Goal: Task Accomplishment & Management: Manage account settings

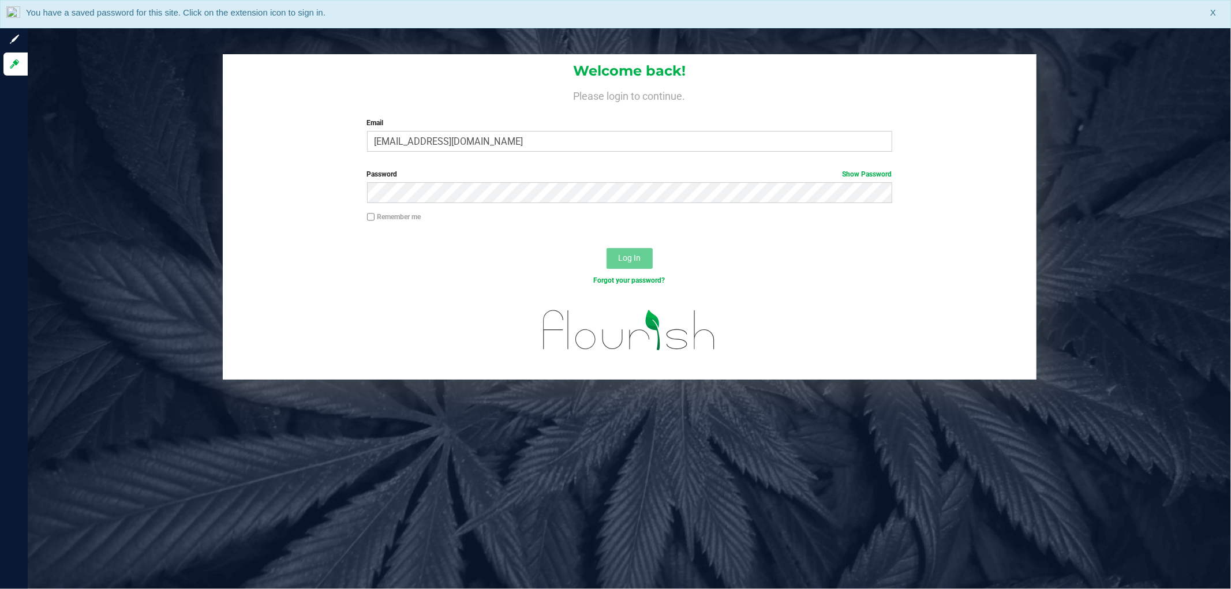
type input "cpaysen@liveparallel.com"
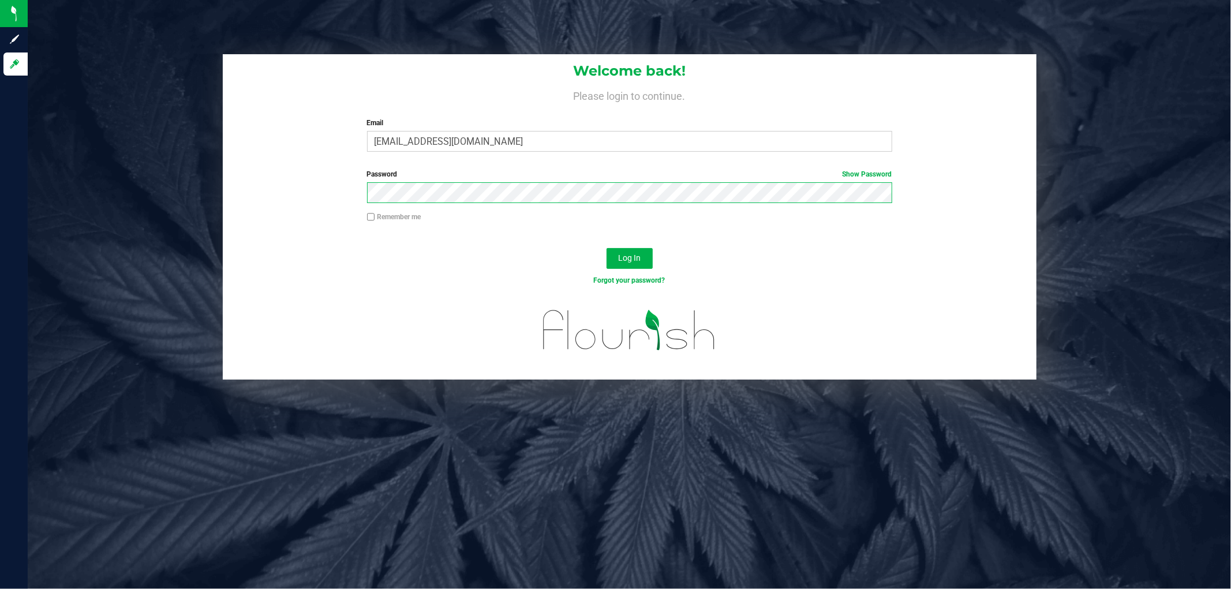
click at [606, 248] on button "Log In" at bounding box center [629, 258] width 46 height 21
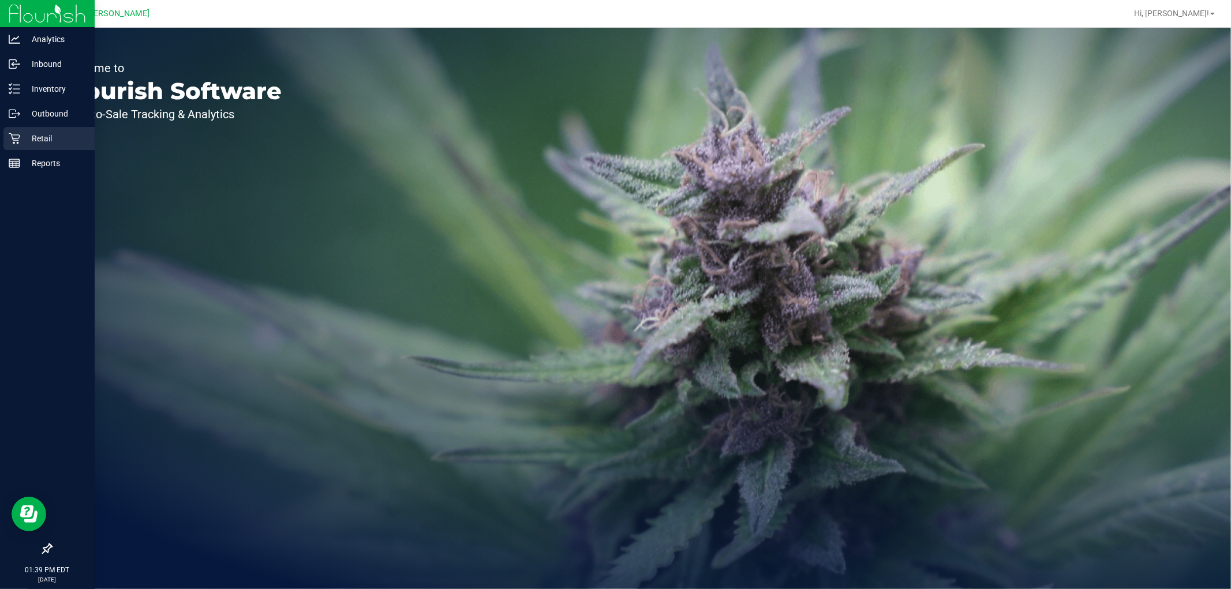
click at [24, 143] on p "Retail" at bounding box center [54, 139] width 69 height 14
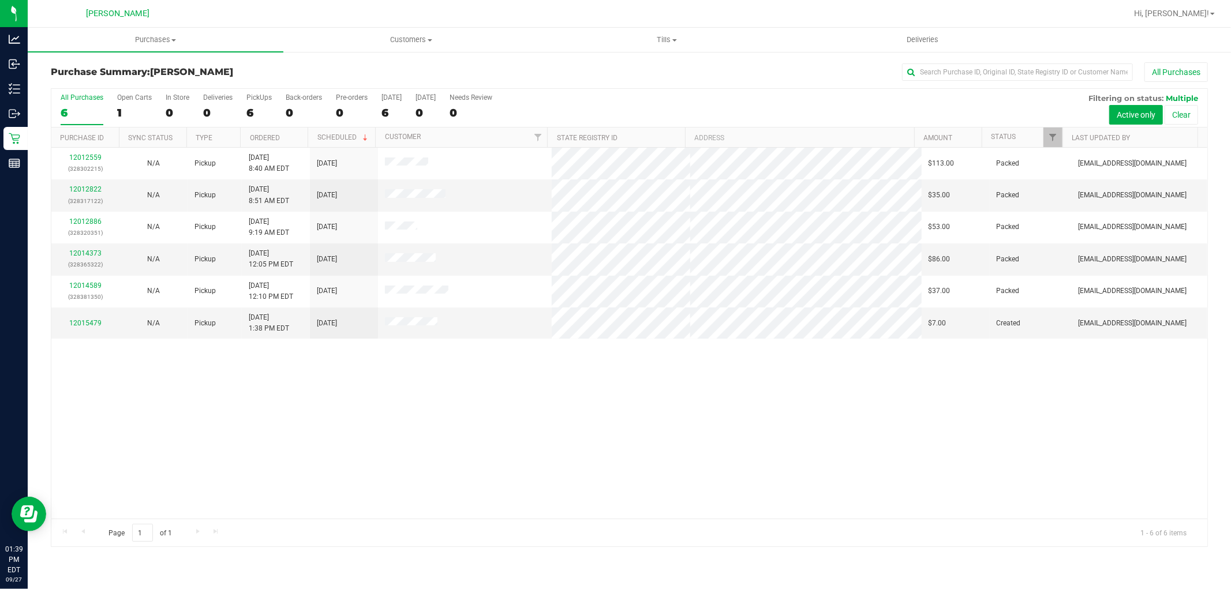
click at [718, 423] on div "12012559 (328302215) N/A Pickup 9/27/2025 8:40 AM EDT 9/27/2025 $113.00 Packed …" at bounding box center [629, 333] width 1156 height 371
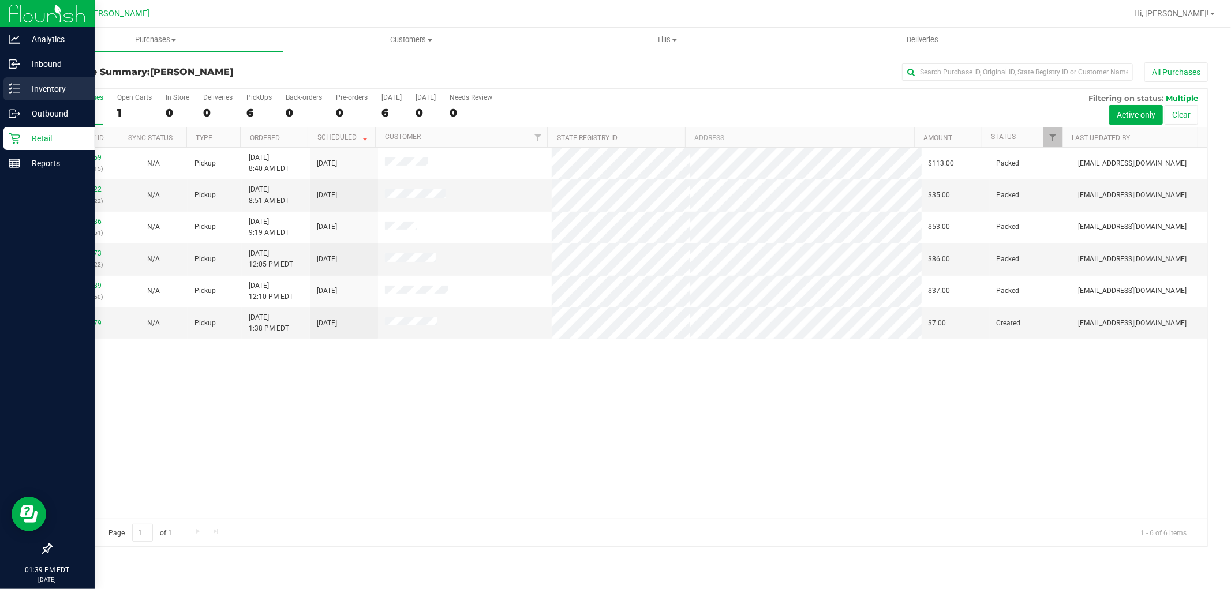
click at [9, 91] on icon at bounding box center [15, 89] width 12 height 12
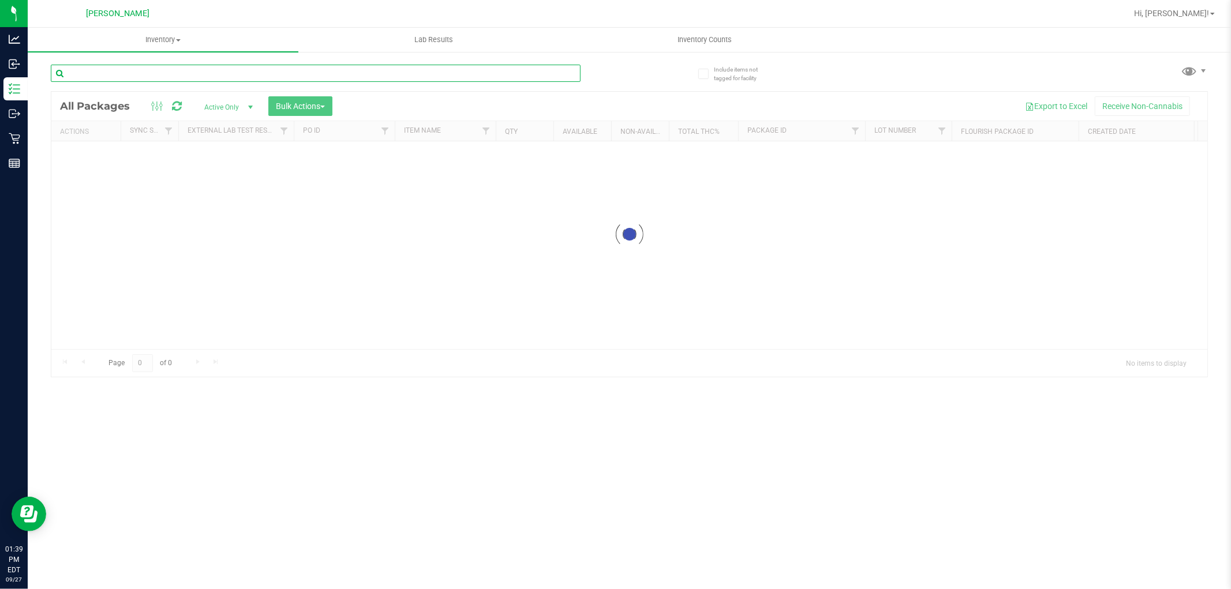
click at [192, 70] on input "text" at bounding box center [316, 73] width 530 height 17
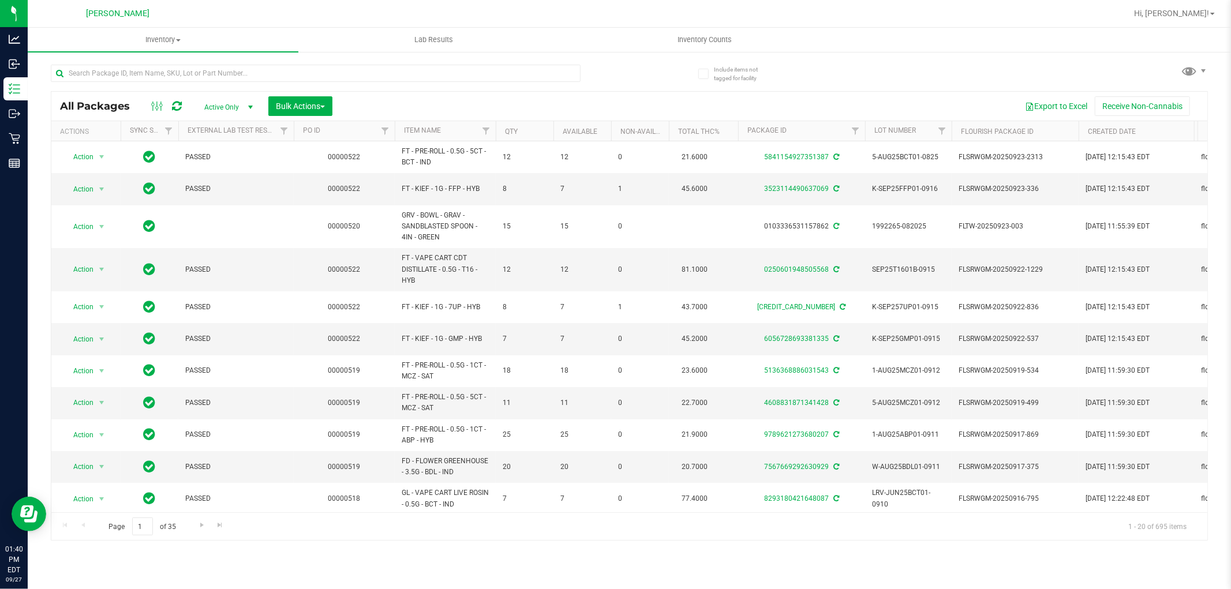
click at [209, 59] on div at bounding box center [340, 72] width 579 height 37
click at [196, 69] on input "text" at bounding box center [316, 73] width 530 height 17
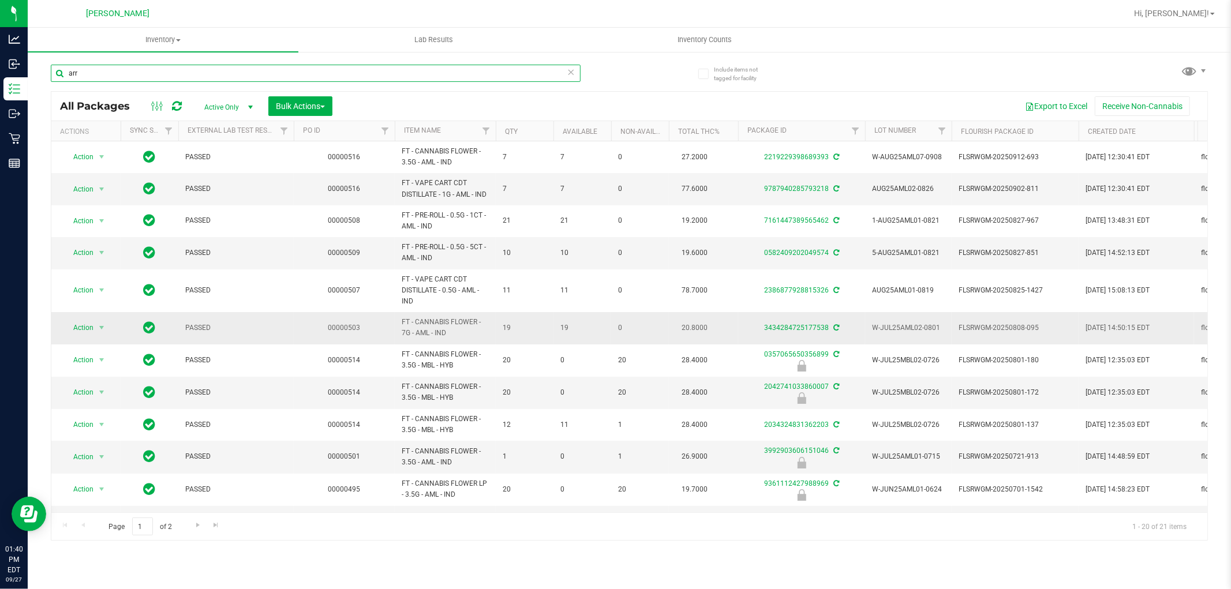
scroll to position [64, 0]
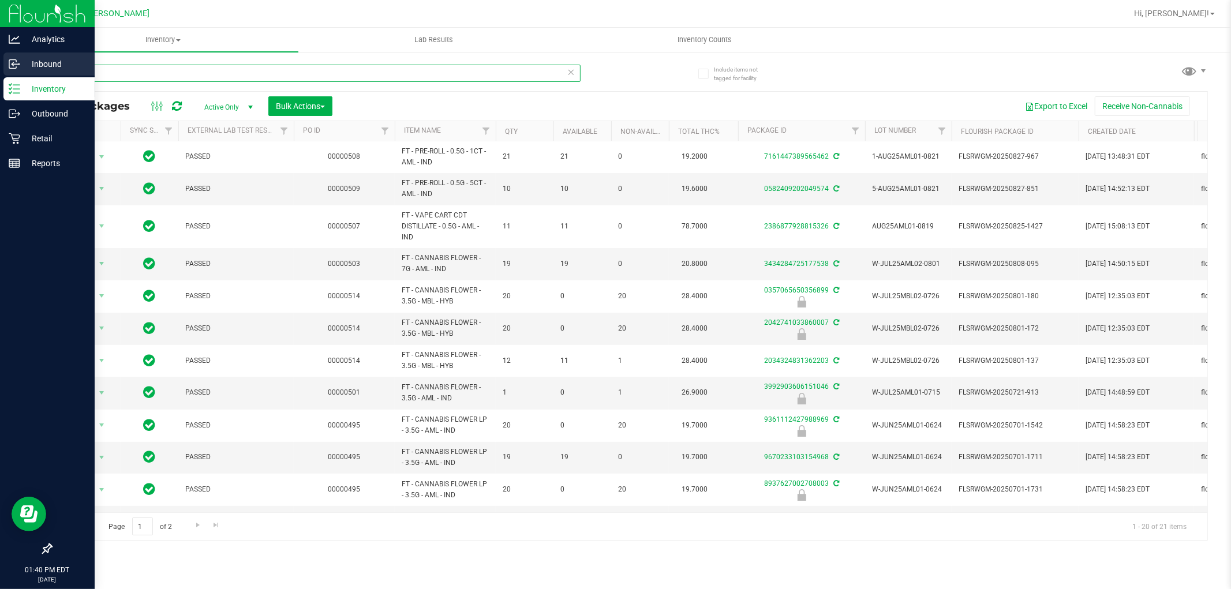
drag, startPoint x: 134, startPoint y: 69, endPoint x: 3, endPoint y: 74, distance: 131.1
click at [0, 79] on div "Analytics Inbound Inventory Outbound Retail Reports 01:40 PM EDT 09/27/2025 09/…" at bounding box center [615, 294] width 1231 height 589
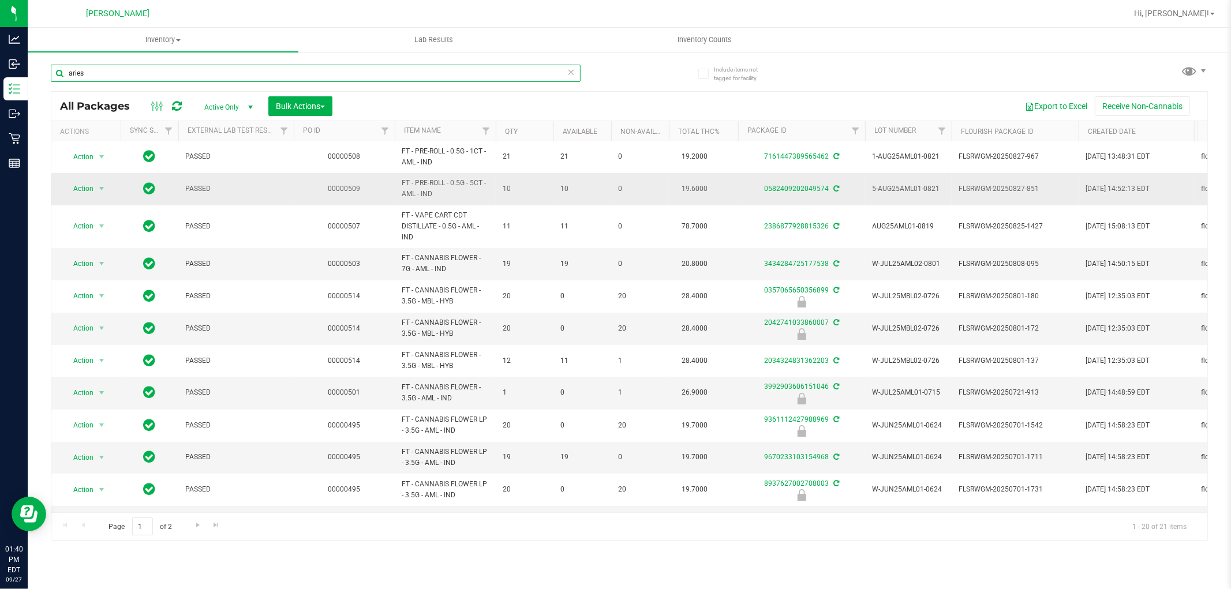
type input "aries"
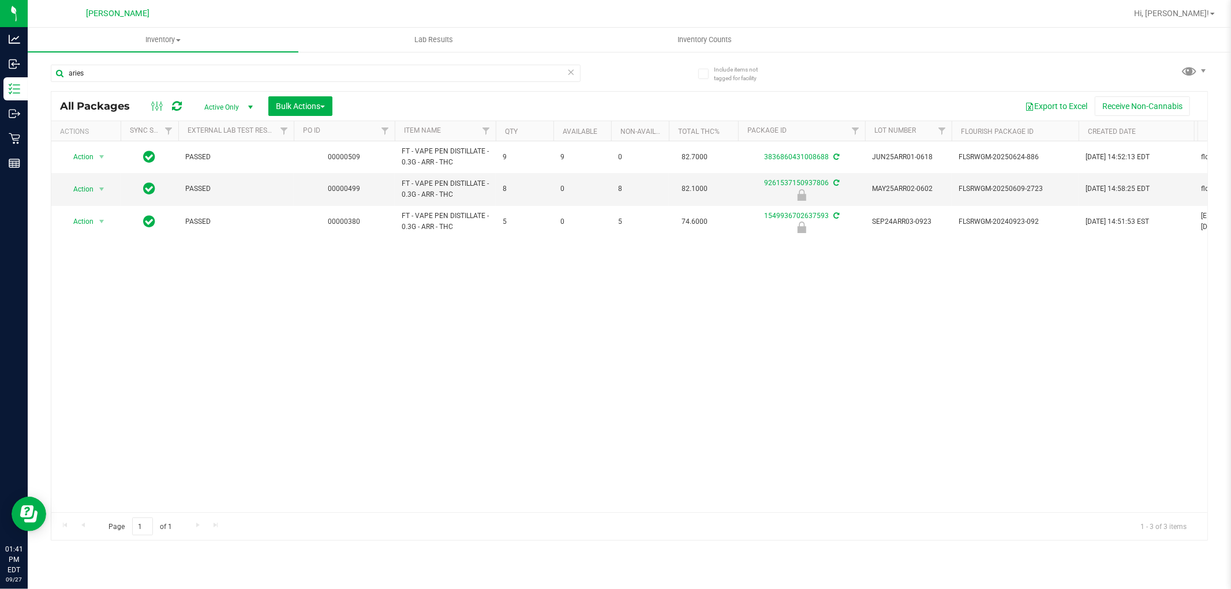
click at [301, 336] on div "Action Action Adjust qty Create package Edit attributes Global inventory Locate…" at bounding box center [629, 326] width 1156 height 371
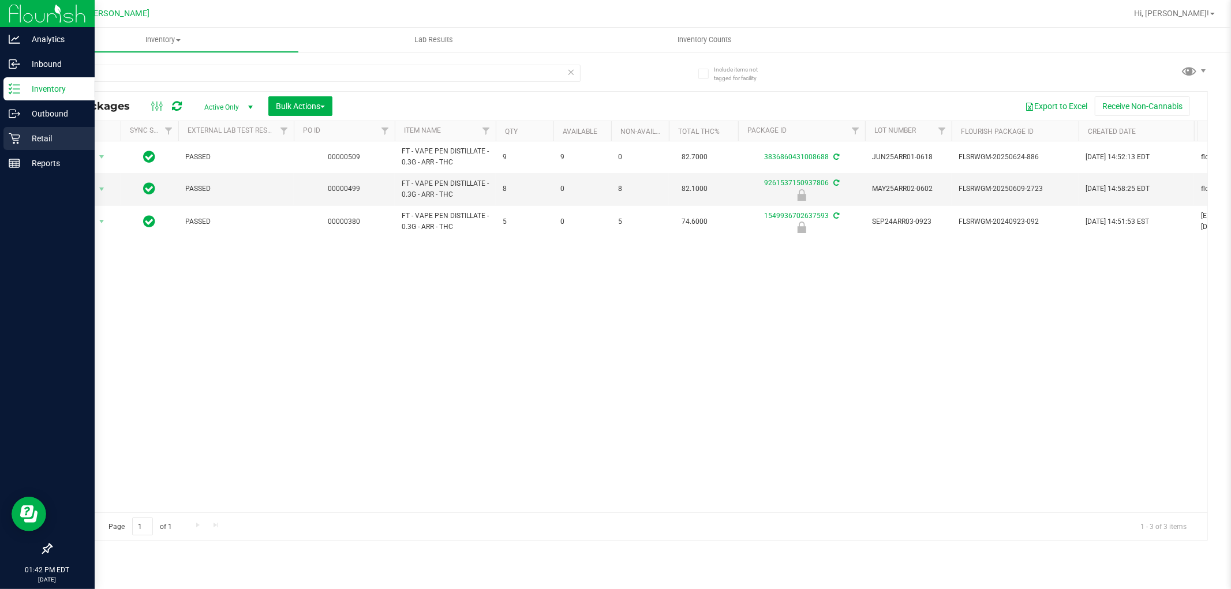
click at [14, 136] on icon at bounding box center [15, 139] width 12 height 12
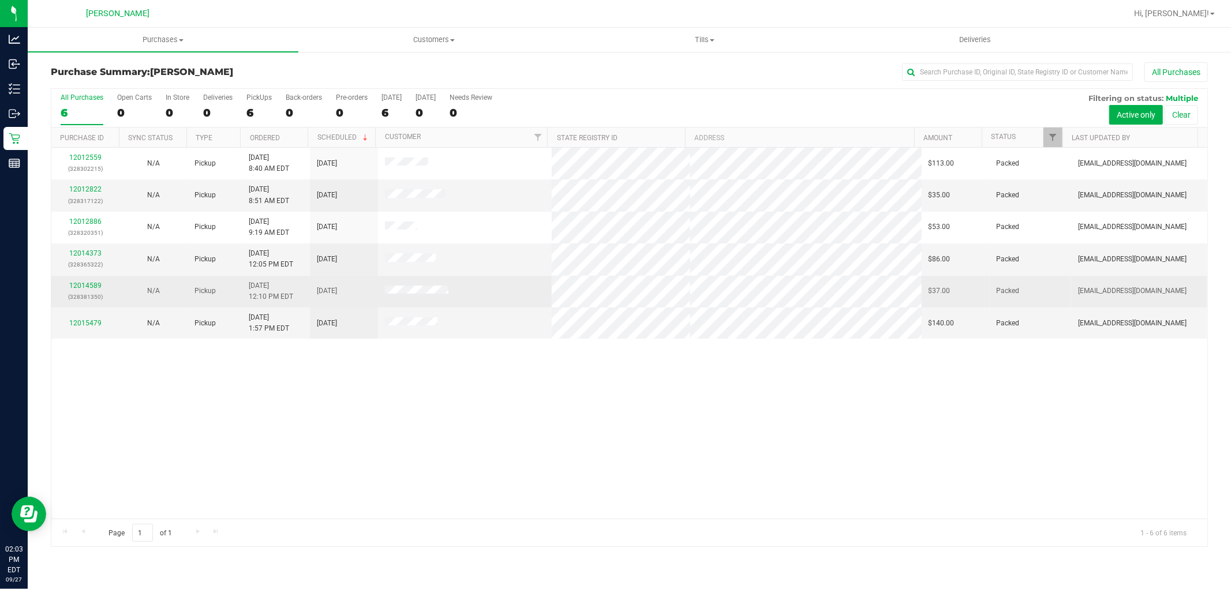
click at [59, 285] on div "12014589 (328381350)" at bounding box center [85, 291] width 54 height 22
click at [85, 287] on link "12014589" at bounding box center [85, 286] width 32 height 8
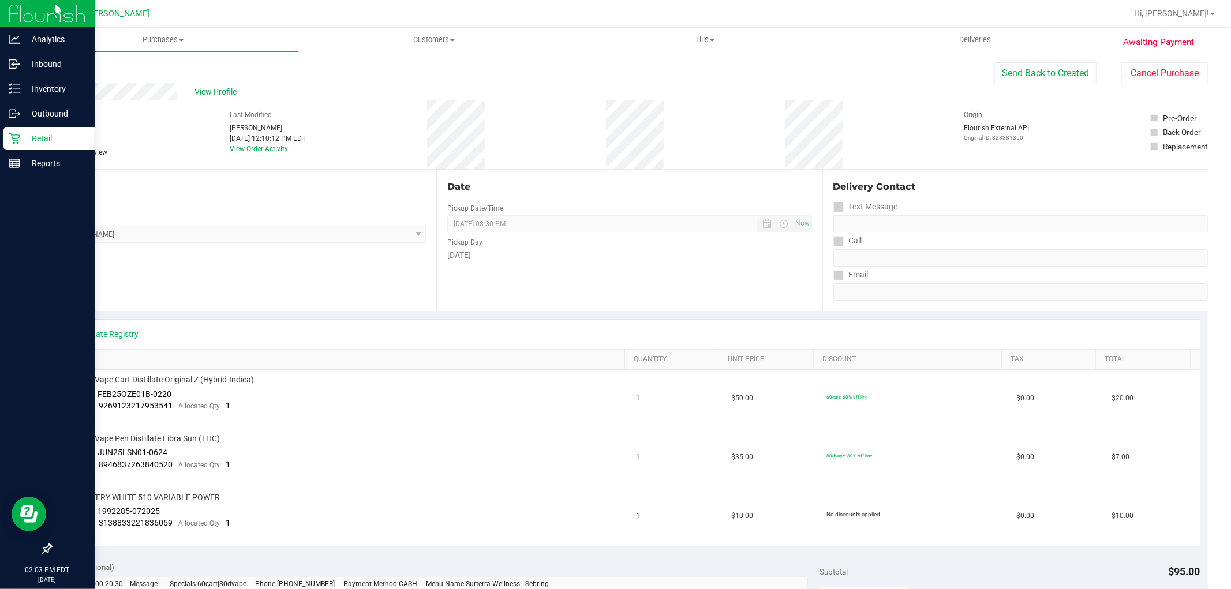
click at [23, 140] on p "Retail" at bounding box center [54, 139] width 69 height 14
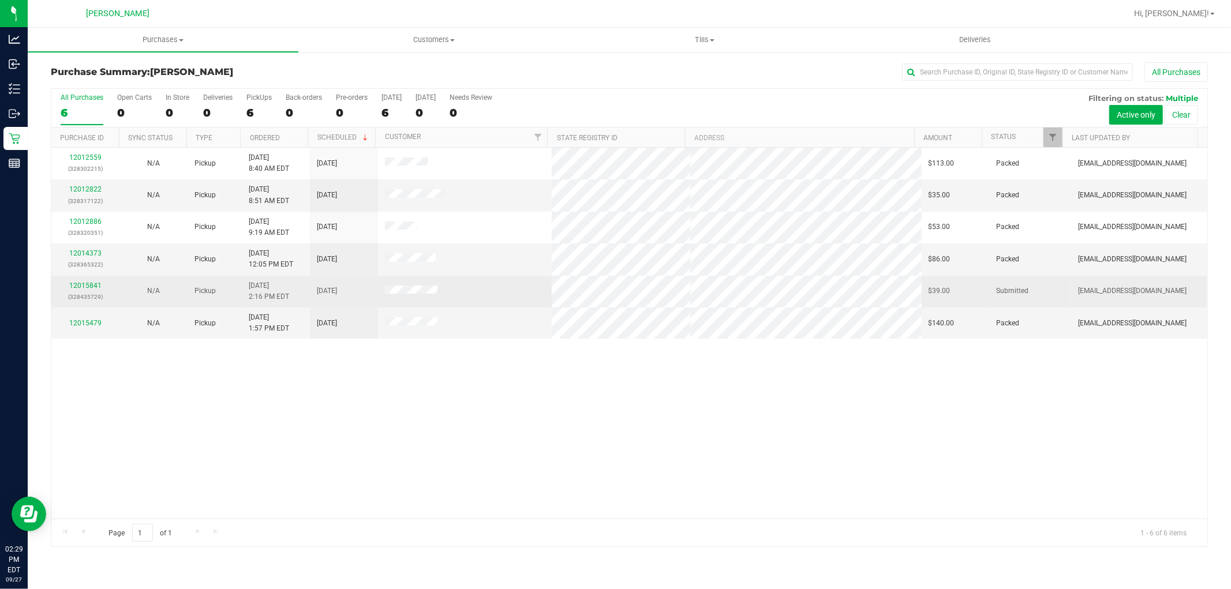
click at [90, 279] on td "12015841 (328435729)" at bounding box center [85, 292] width 68 height 32
click at [90, 286] on link "12015841" at bounding box center [85, 286] width 32 height 8
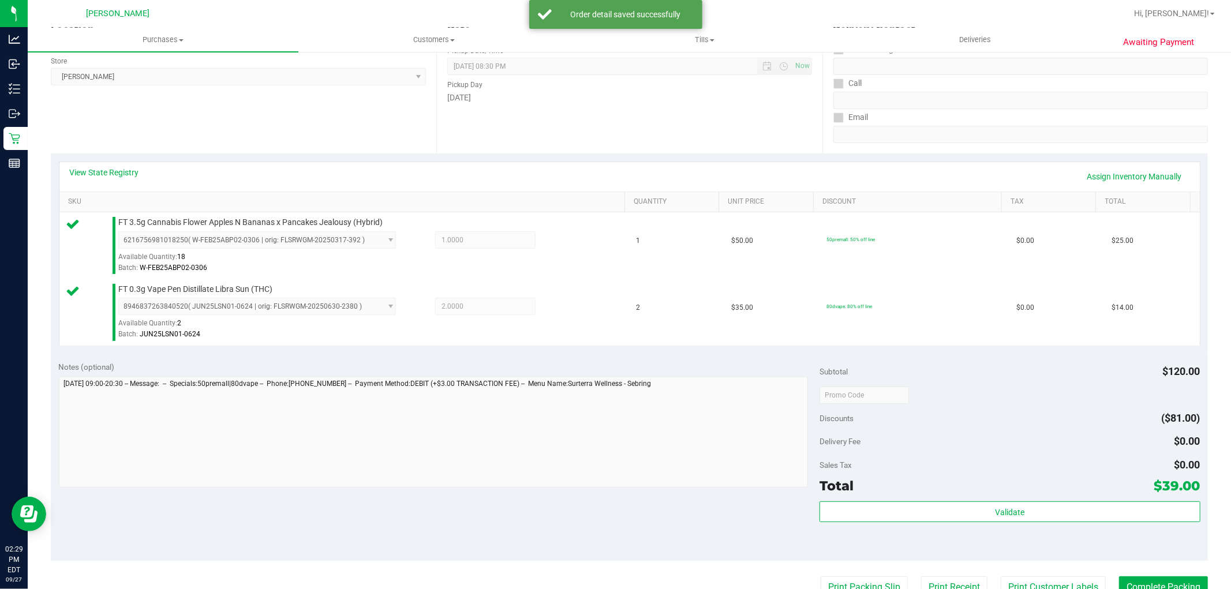
scroll to position [256, 0]
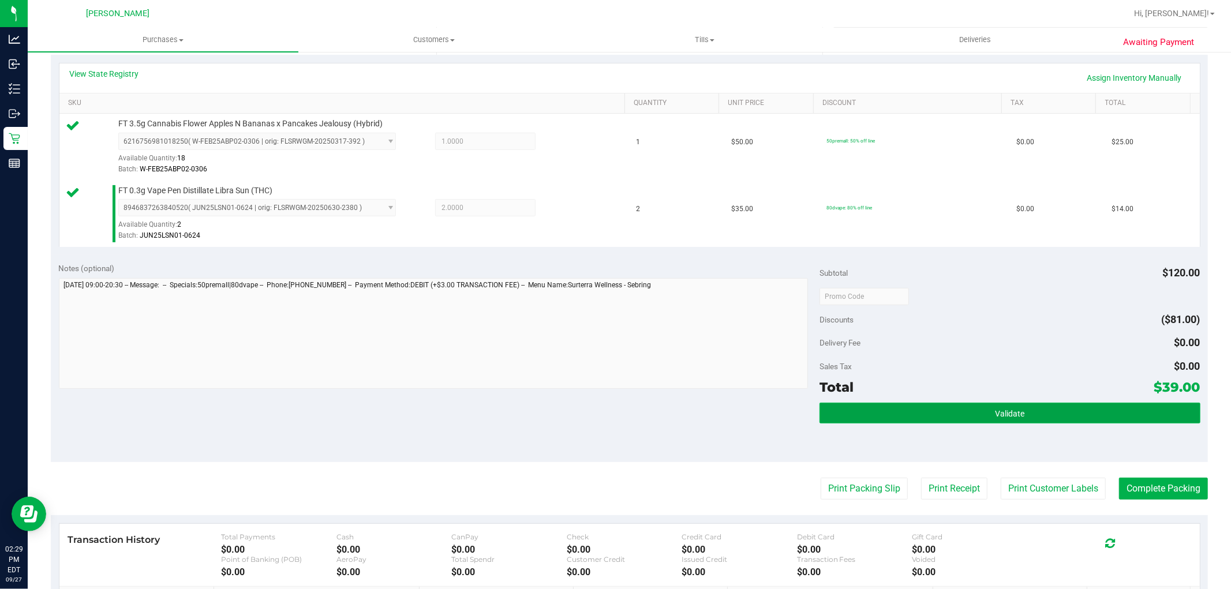
click at [951, 404] on button "Validate" at bounding box center [1009, 413] width 380 height 21
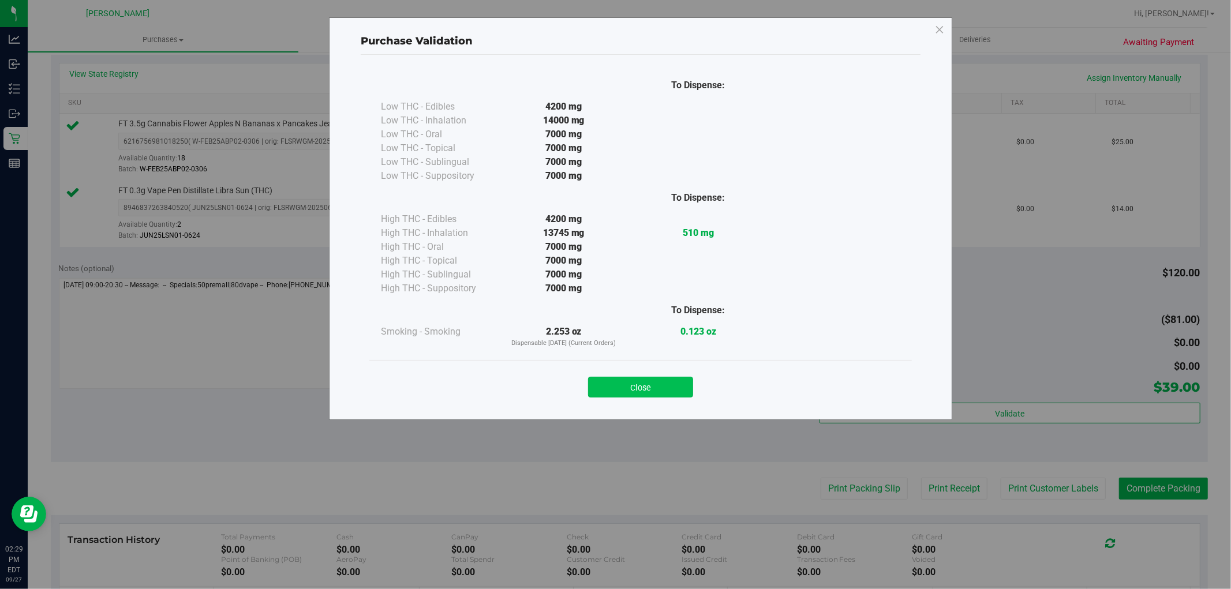
click at [623, 394] on button "Close" at bounding box center [640, 387] width 105 height 21
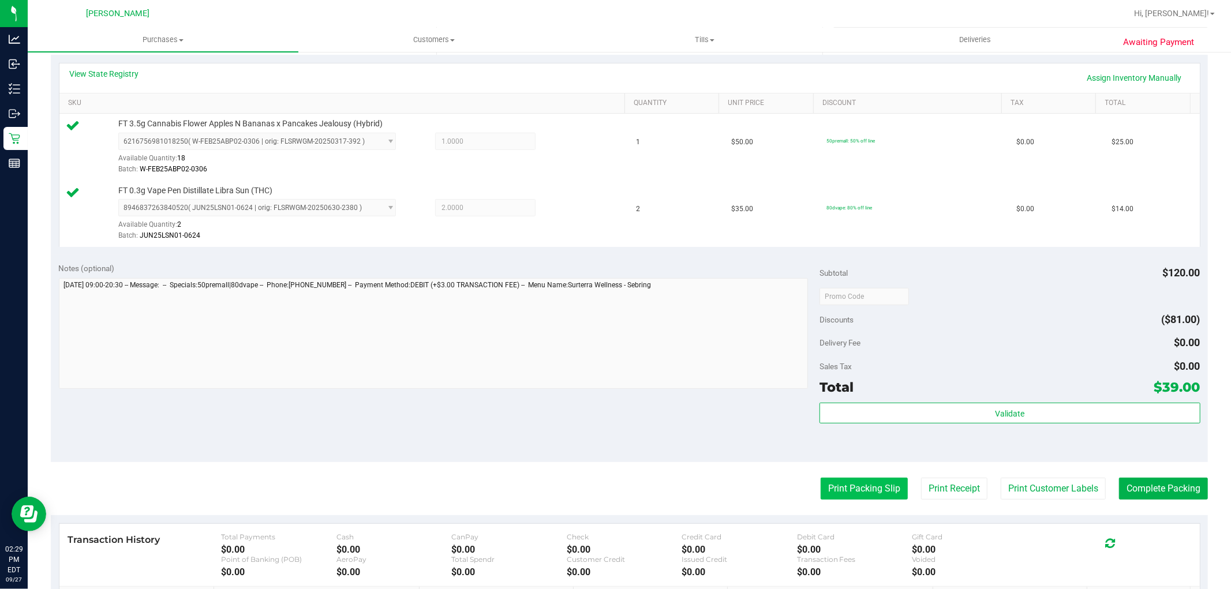
click at [845, 492] on button "Print Packing Slip" at bounding box center [864, 489] width 87 height 22
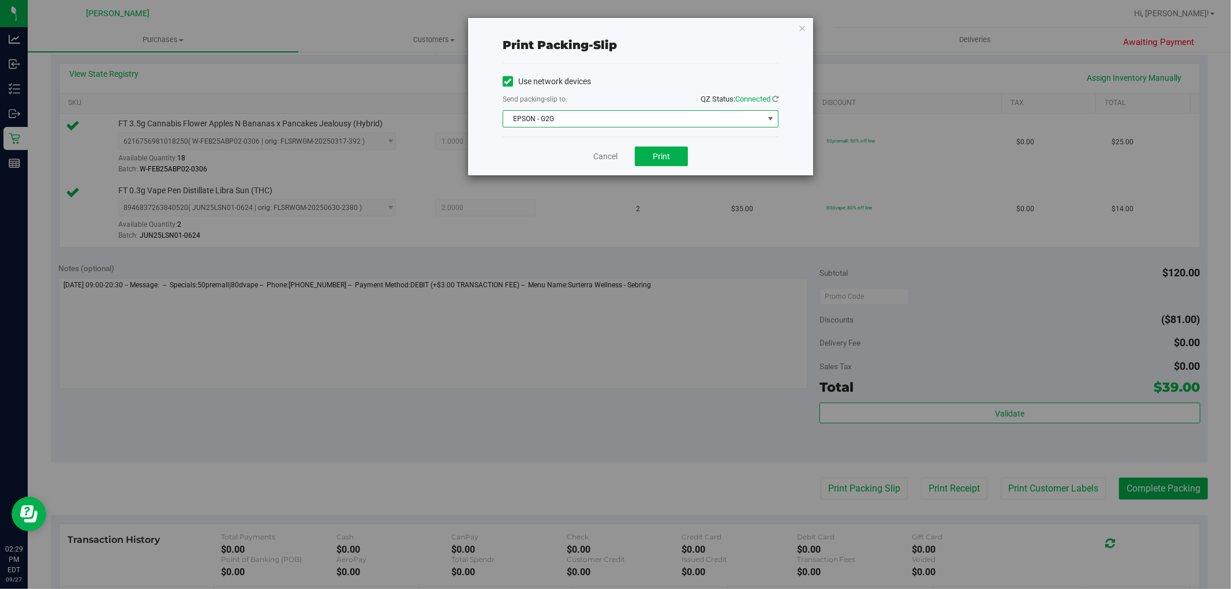
click at [666, 123] on span "EPSON - G2G" at bounding box center [633, 119] width 260 height 16
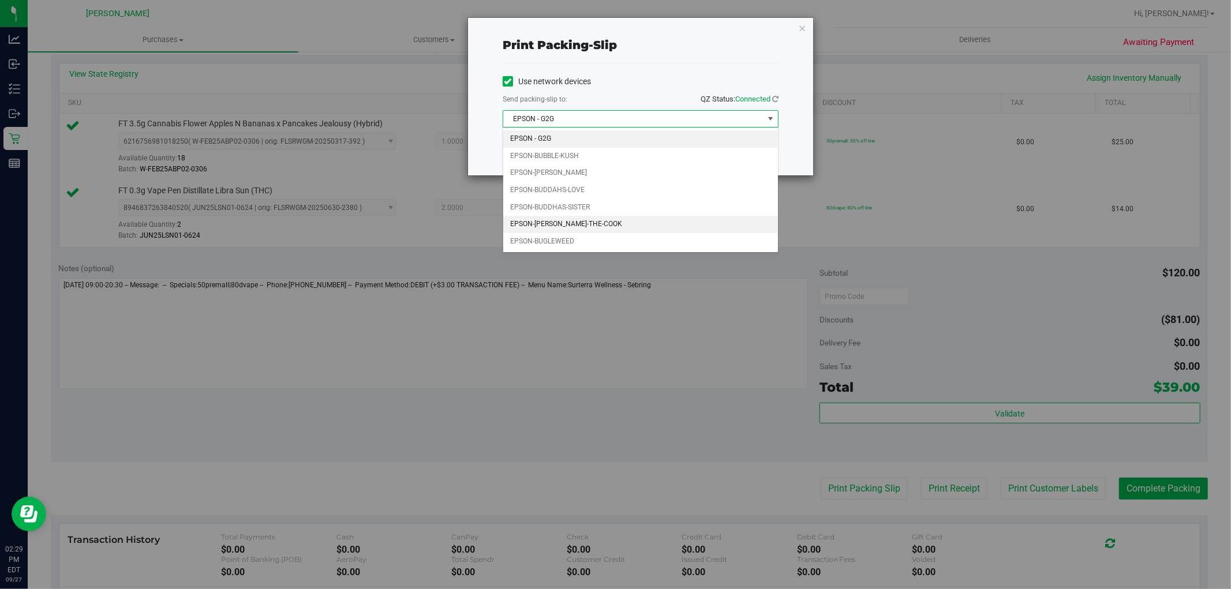
click at [591, 218] on li "EPSON-[PERSON_NAME]-THE-COOK" at bounding box center [640, 224] width 275 height 17
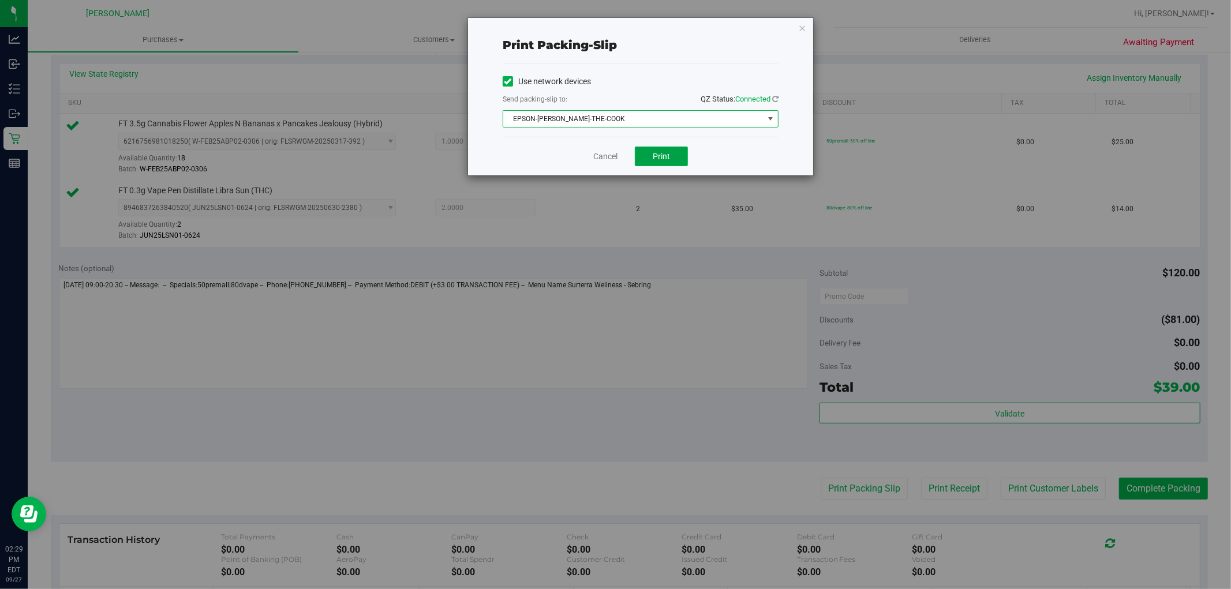
click at [676, 153] on button "Print" at bounding box center [661, 157] width 53 height 20
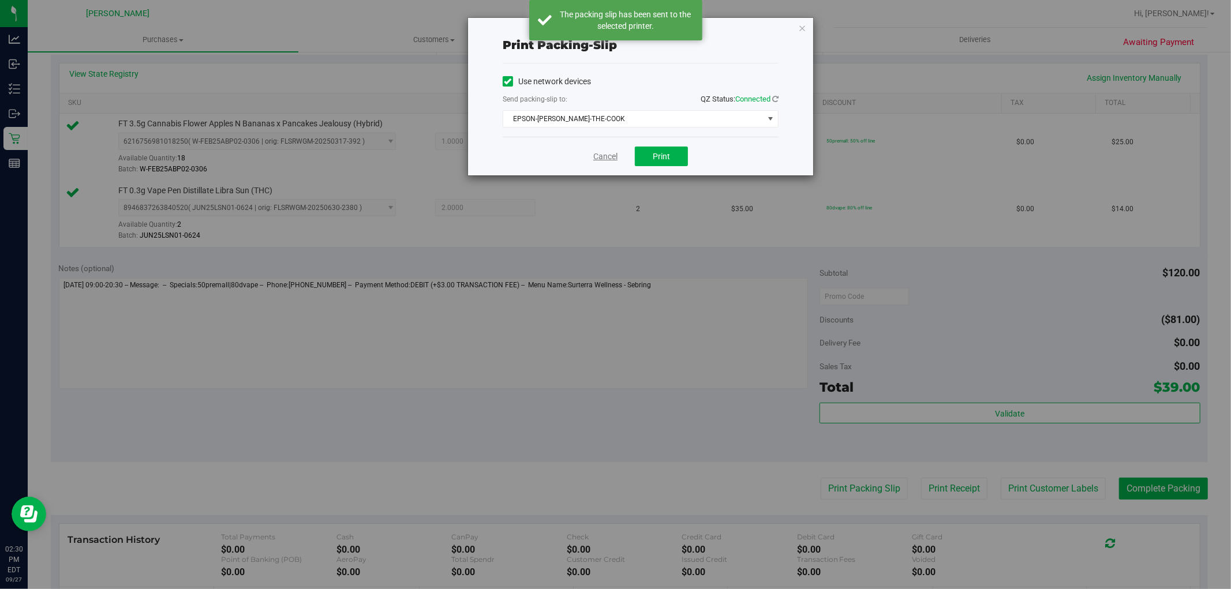
click at [593, 160] on link "Cancel" at bounding box center [605, 157] width 24 height 12
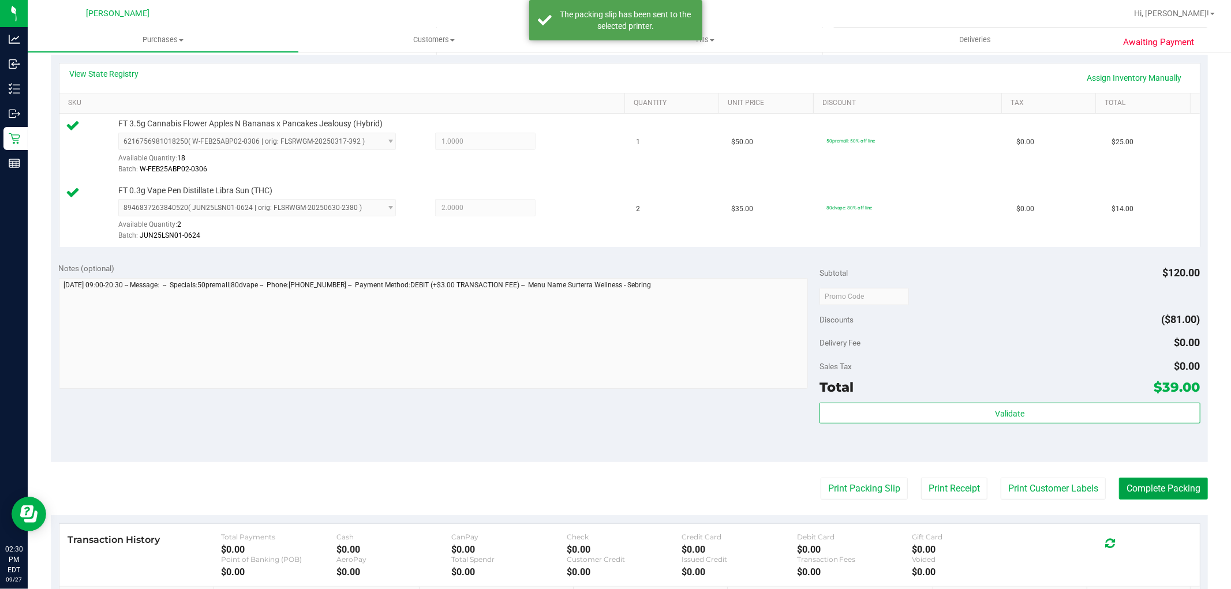
click at [1151, 499] on button "Complete Packing" at bounding box center [1163, 489] width 89 height 22
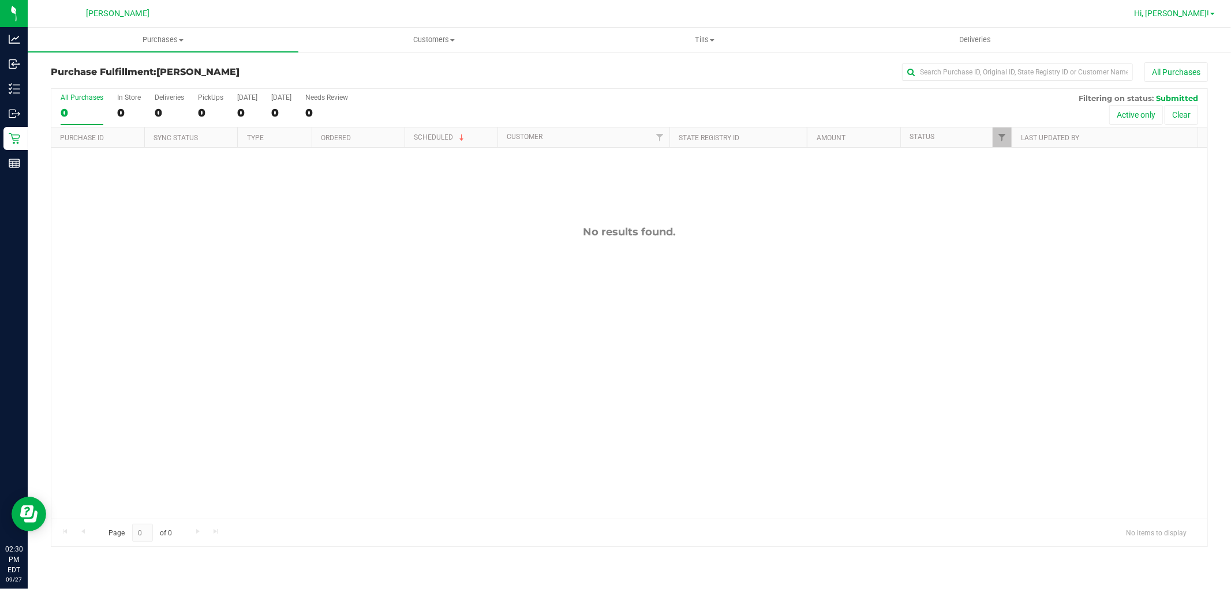
click at [1192, 13] on span "Hi, [PERSON_NAME]!" at bounding box center [1171, 13] width 75 height 9
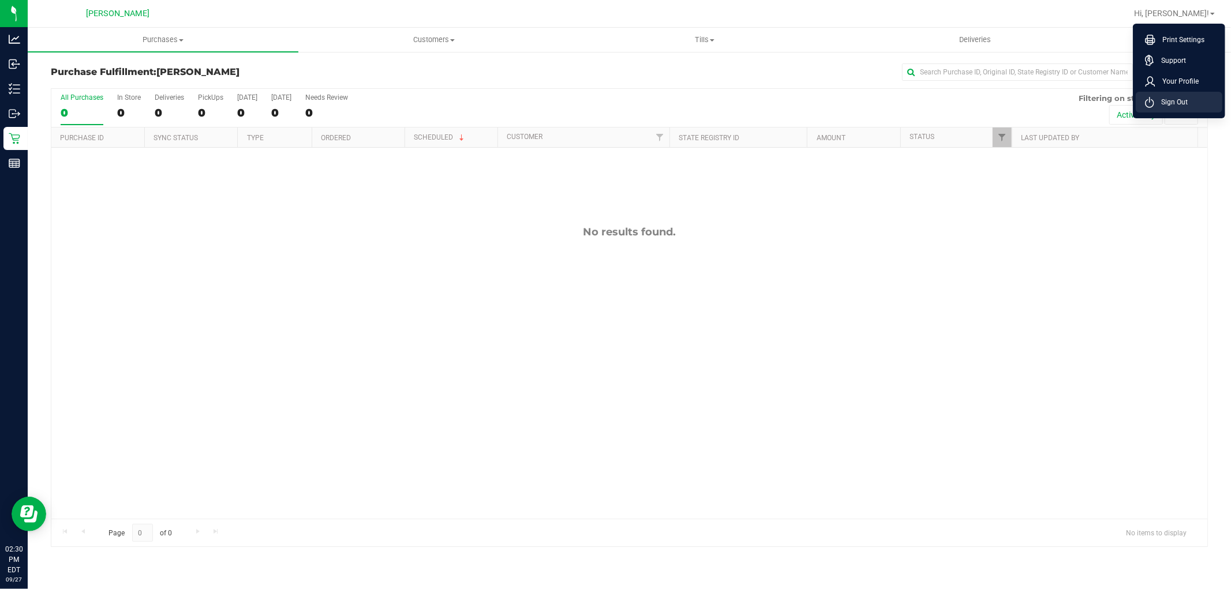
click at [1168, 100] on span "Sign Out" at bounding box center [1170, 102] width 33 height 12
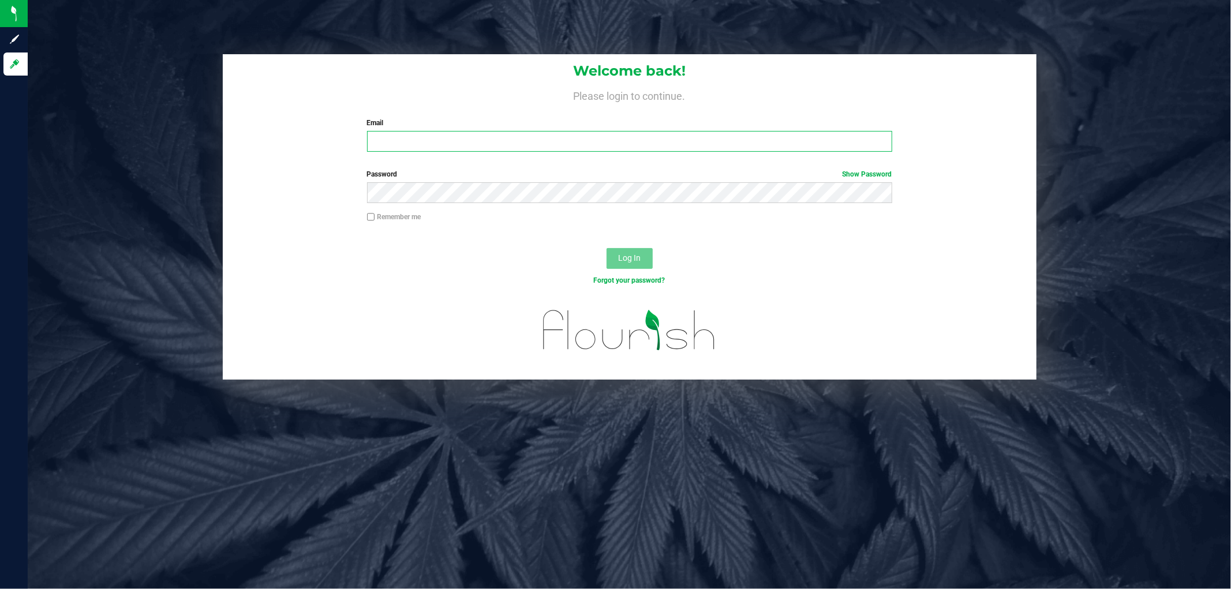
click at [387, 141] on input "Email" at bounding box center [629, 141] width 525 height 21
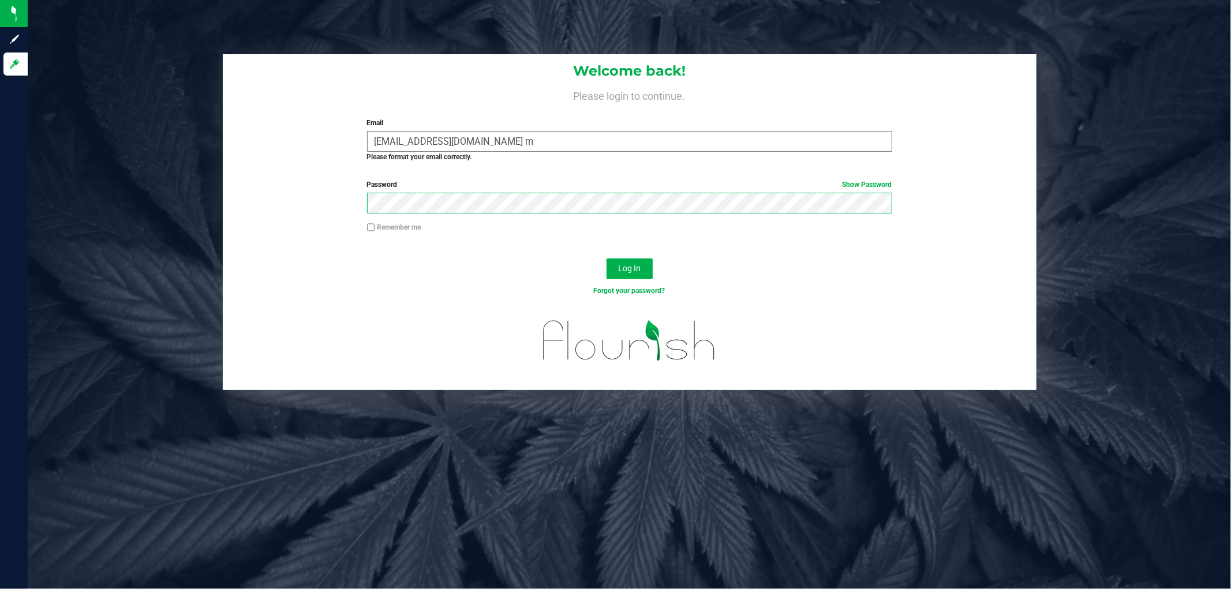
click at [606, 259] on button "Log In" at bounding box center [629, 269] width 46 height 21
click at [622, 274] on button "Log In" at bounding box center [629, 269] width 46 height 21
click at [481, 138] on input "[EMAIL_ADDRESS][DOMAIN_NAME] m" at bounding box center [629, 141] width 525 height 21
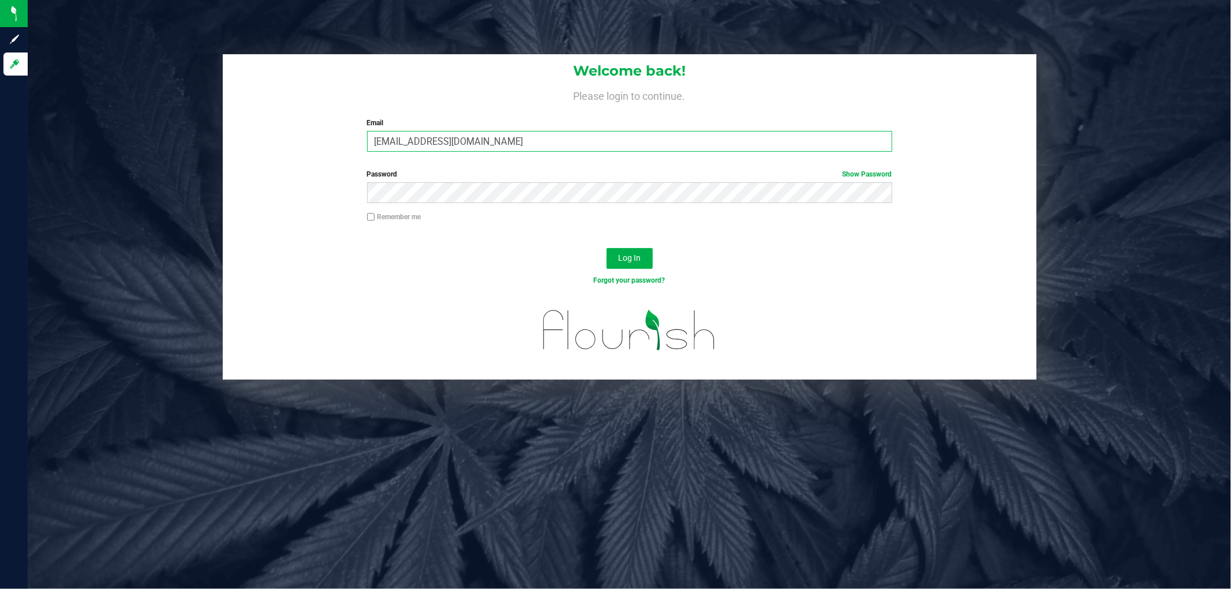
type input "[EMAIL_ADDRESS][DOMAIN_NAME]"
click at [606, 248] on button "Log In" at bounding box center [629, 258] width 46 height 21
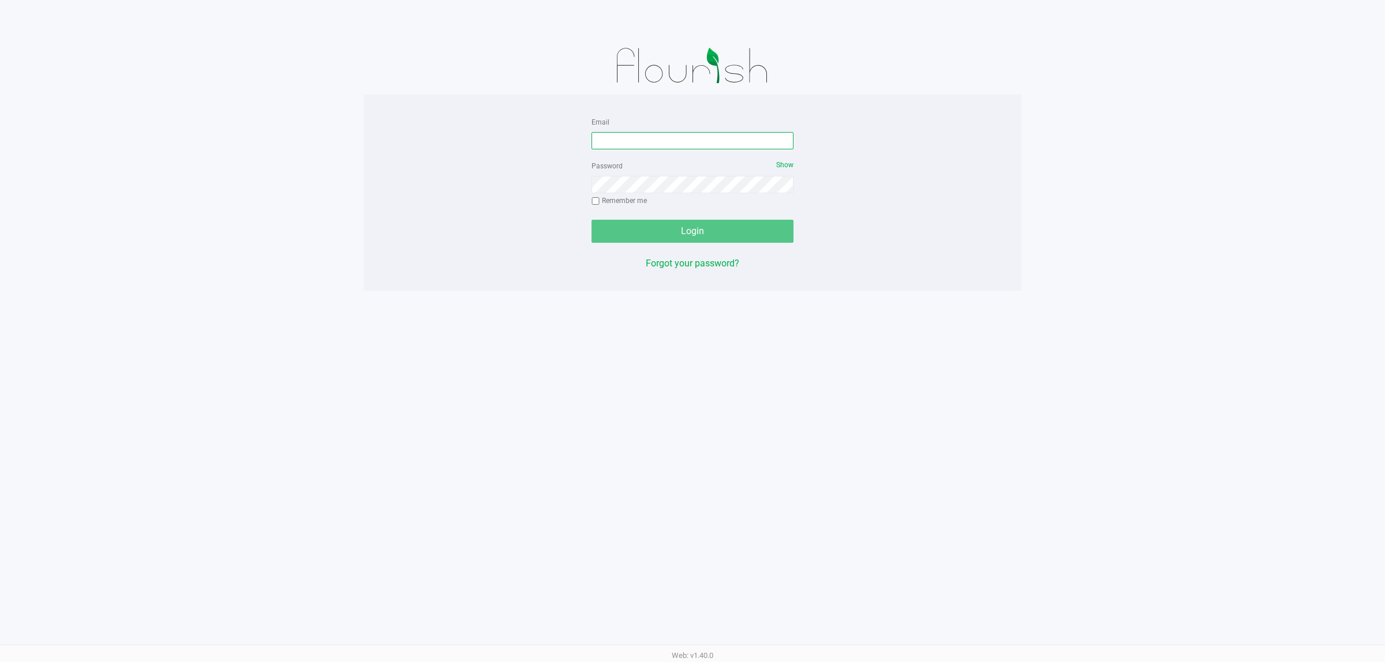
click at [670, 140] on input "Email" at bounding box center [692, 140] width 202 height 17
type input "cpaysen@liveparallel.com"
click at [626, 202] on label "Remember me" at bounding box center [618, 201] width 55 height 10
click at [600, 202] on input "Remember me" at bounding box center [595, 201] width 8 height 8
click at [595, 203] on div "Password Show Remember me" at bounding box center [692, 185] width 202 height 52
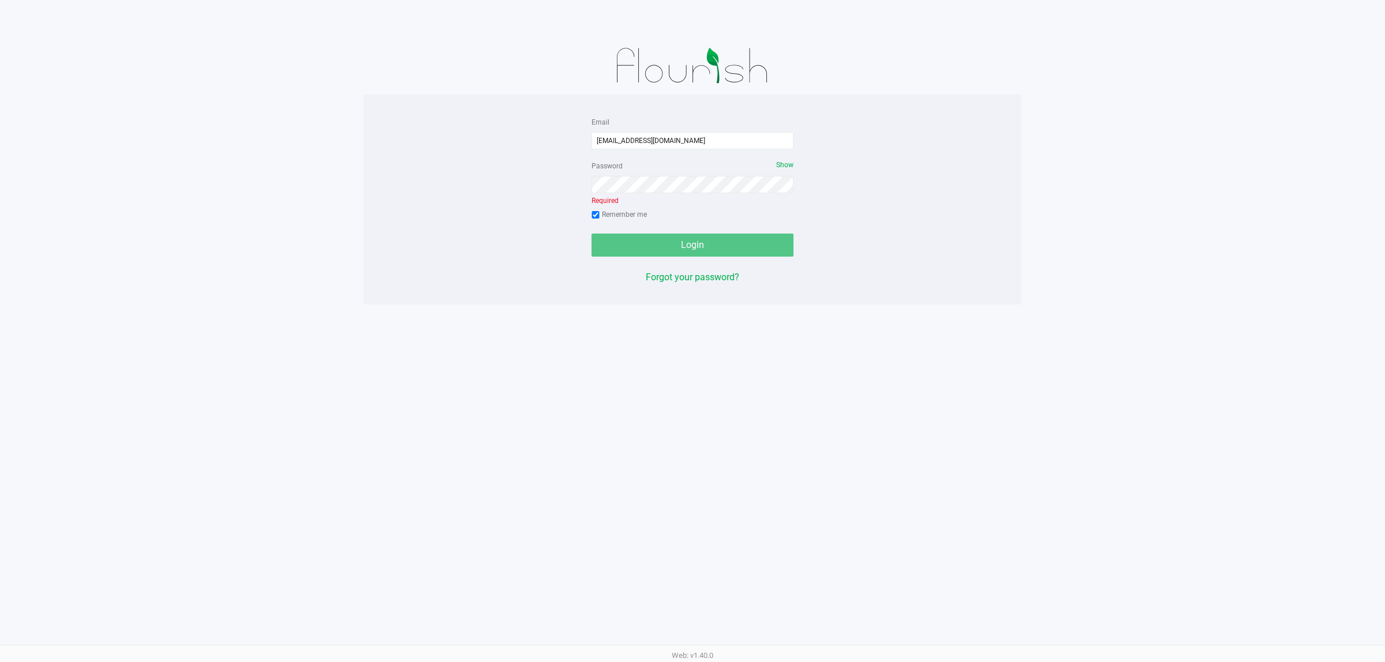
click at [595, 216] on input "Remember me" at bounding box center [595, 215] width 8 height 8
checkbox input "false"
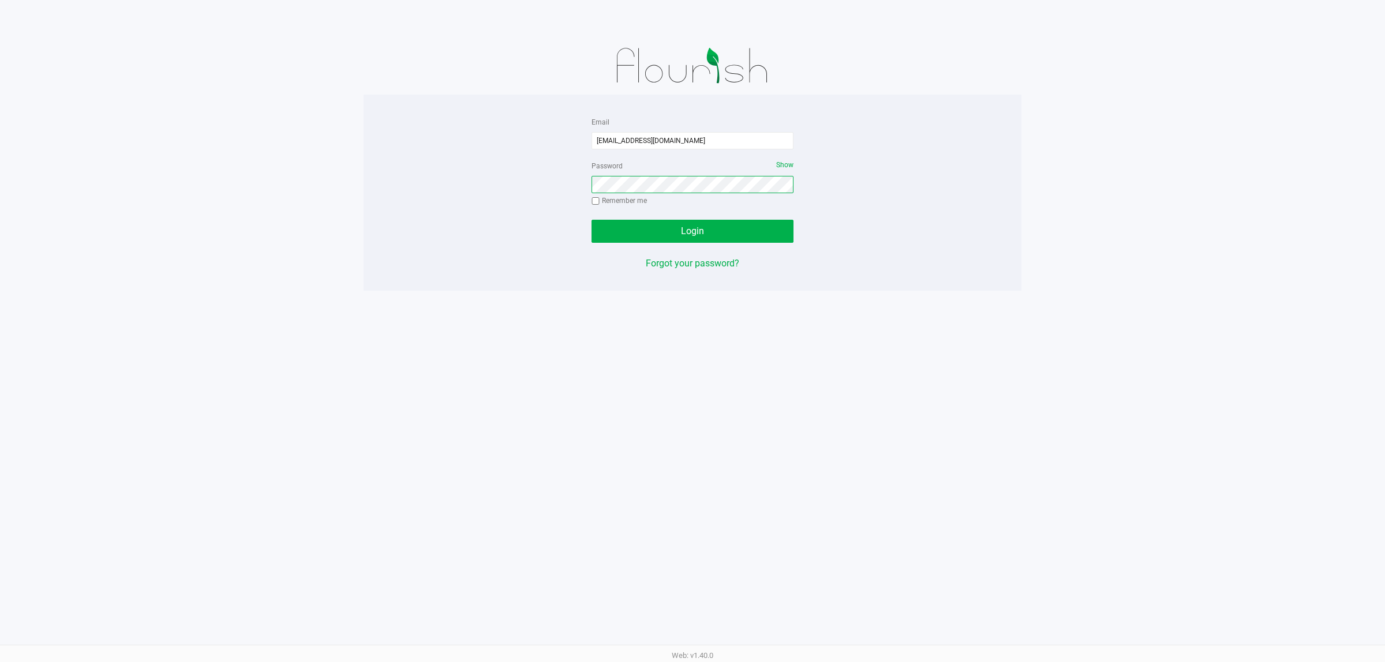
click at [591, 220] on button "Login" at bounding box center [692, 231] width 202 height 23
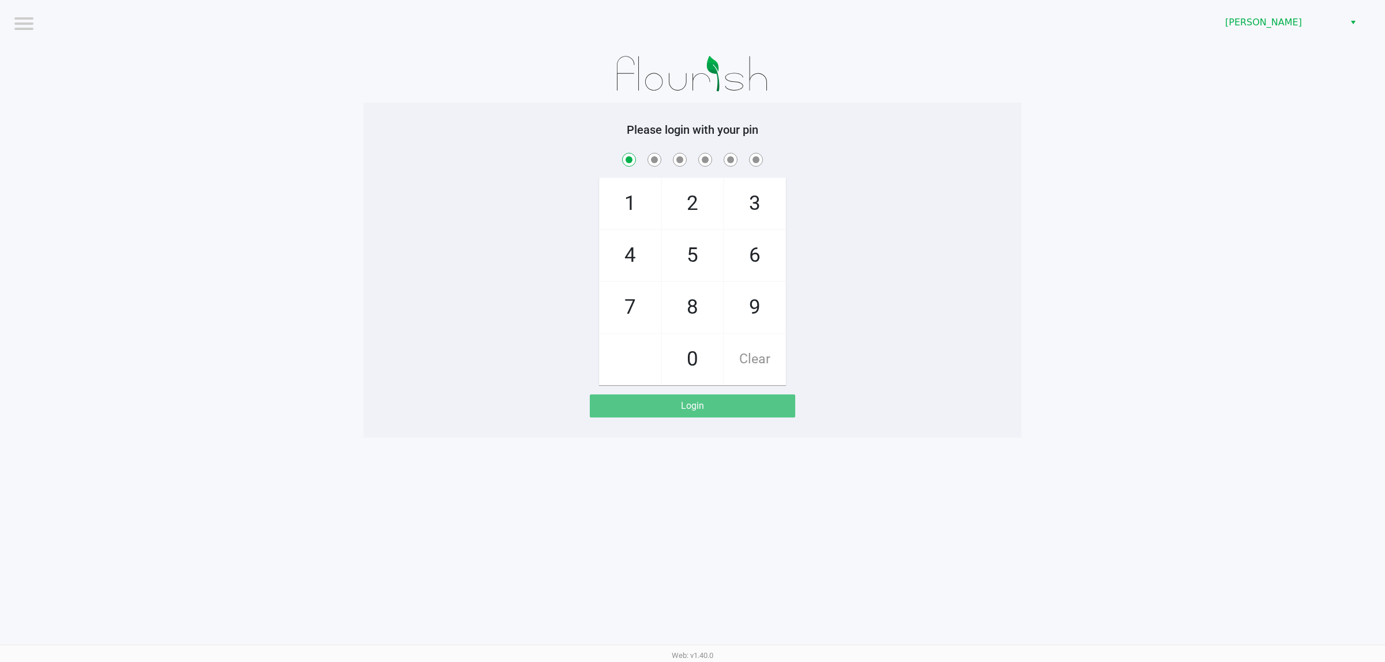
checkbox input "true"
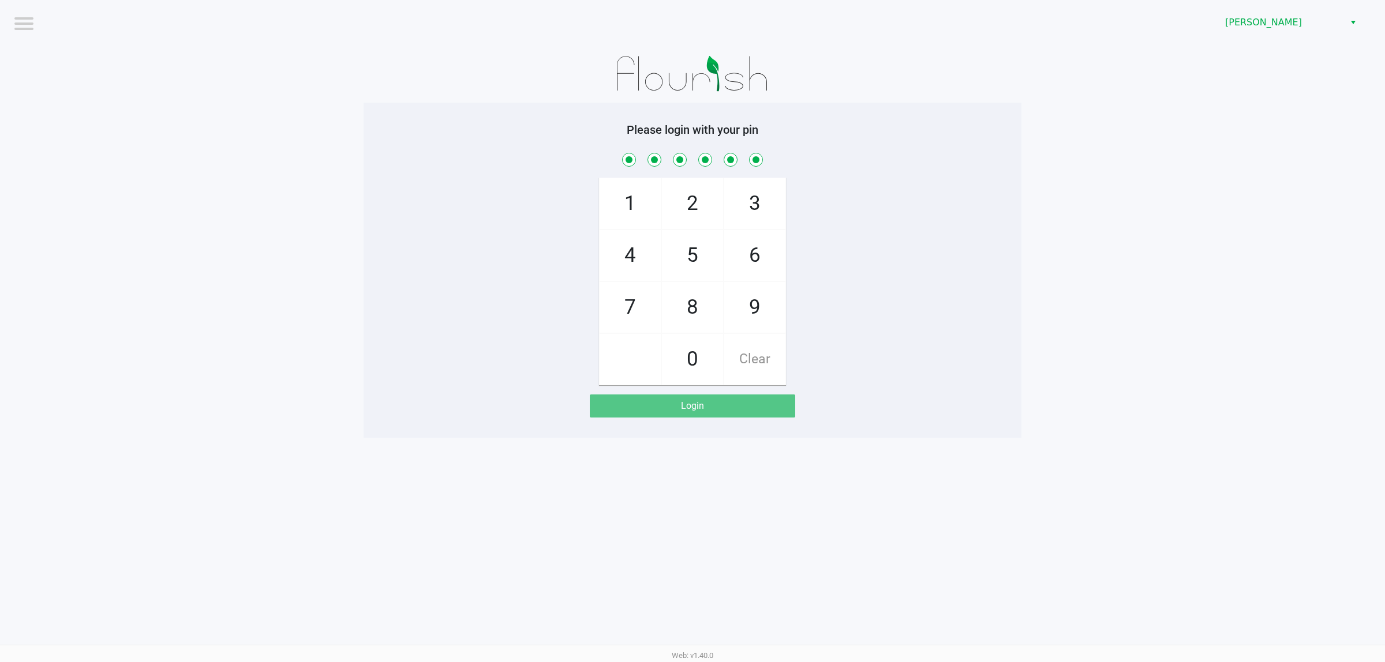
checkbox input "true"
